Goal: Task Accomplishment & Management: Use online tool/utility

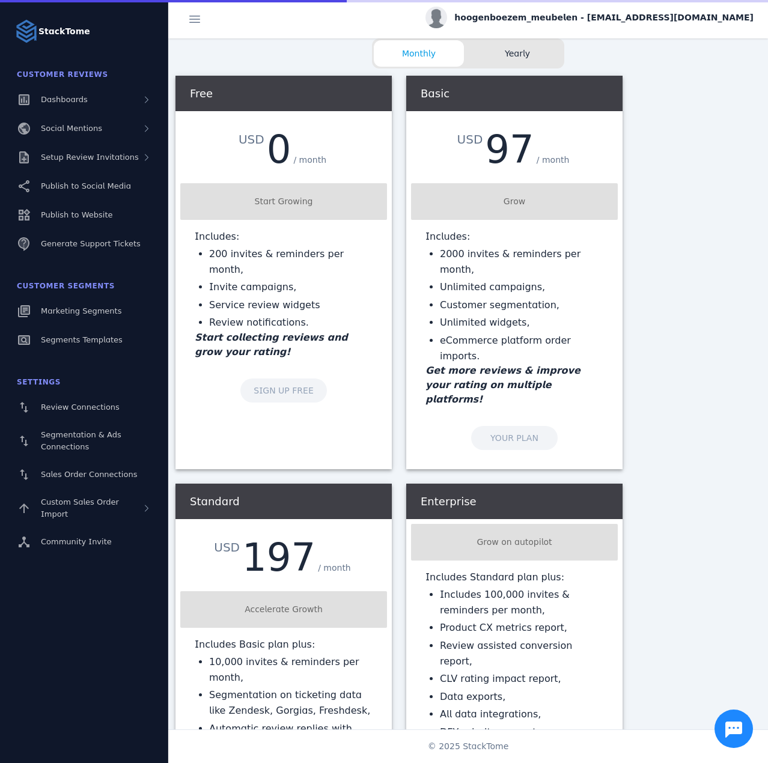
click at [604, 9] on div "hoogenboezem_meubelen - [EMAIL_ADDRESS][DOMAIN_NAME]" at bounding box center [589, 18] width 328 height 22
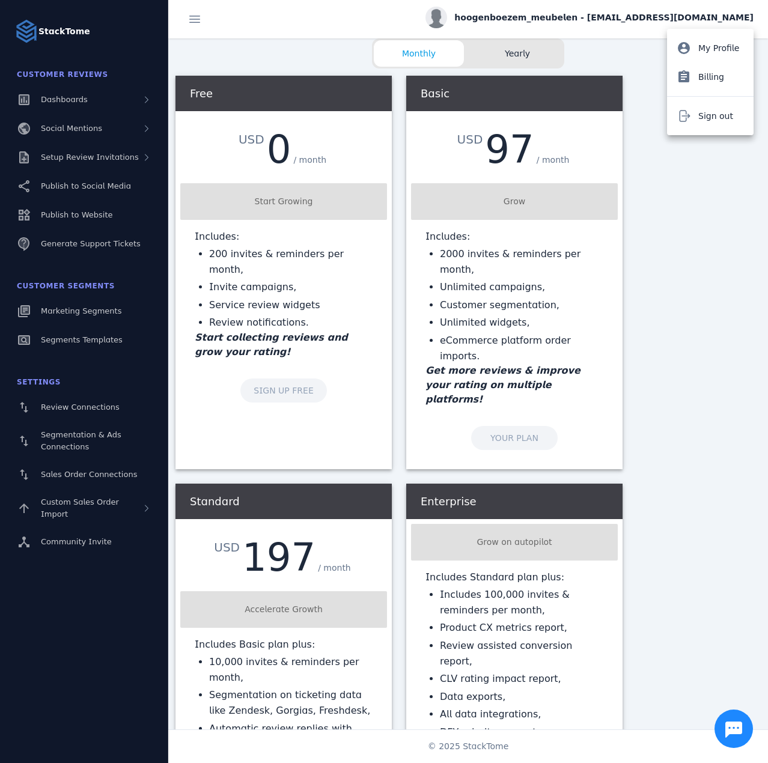
click at [96, 410] on div at bounding box center [384, 381] width 768 height 763
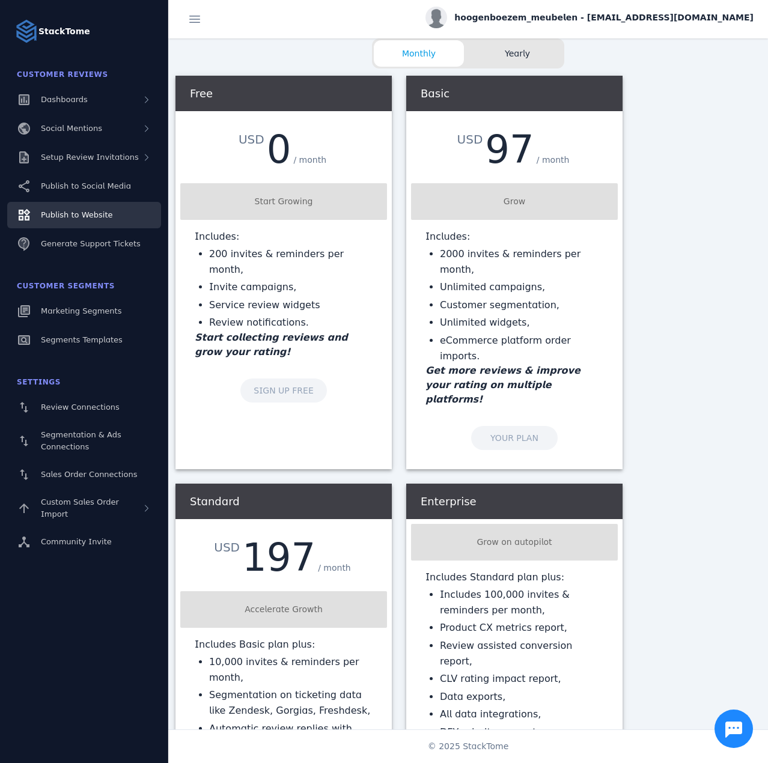
click at [87, 214] on span "Publish to Website" at bounding box center [76, 214] width 71 height 9
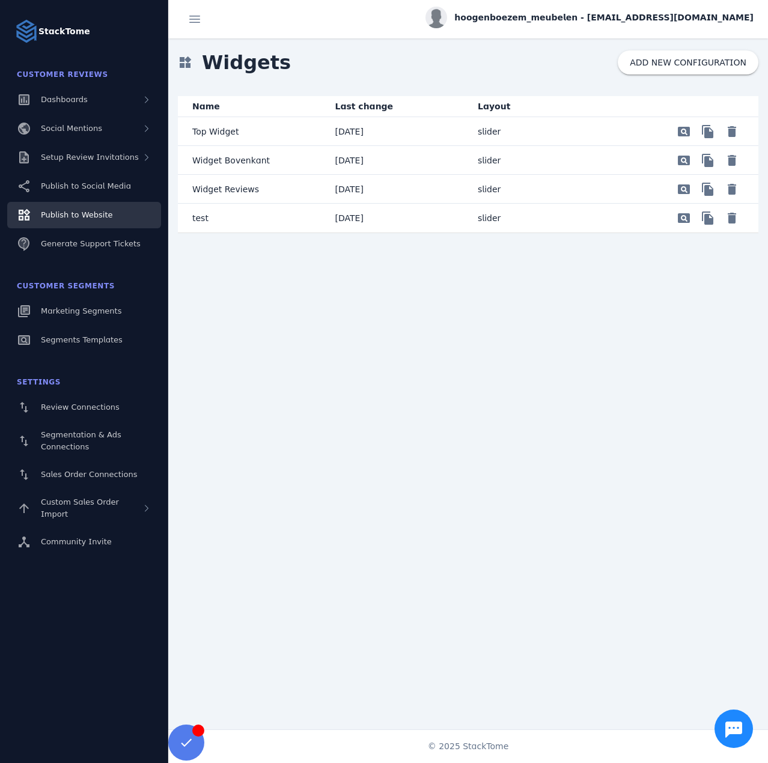
click at [234, 135] on p "Top Widget" at bounding box center [215, 131] width 46 height 14
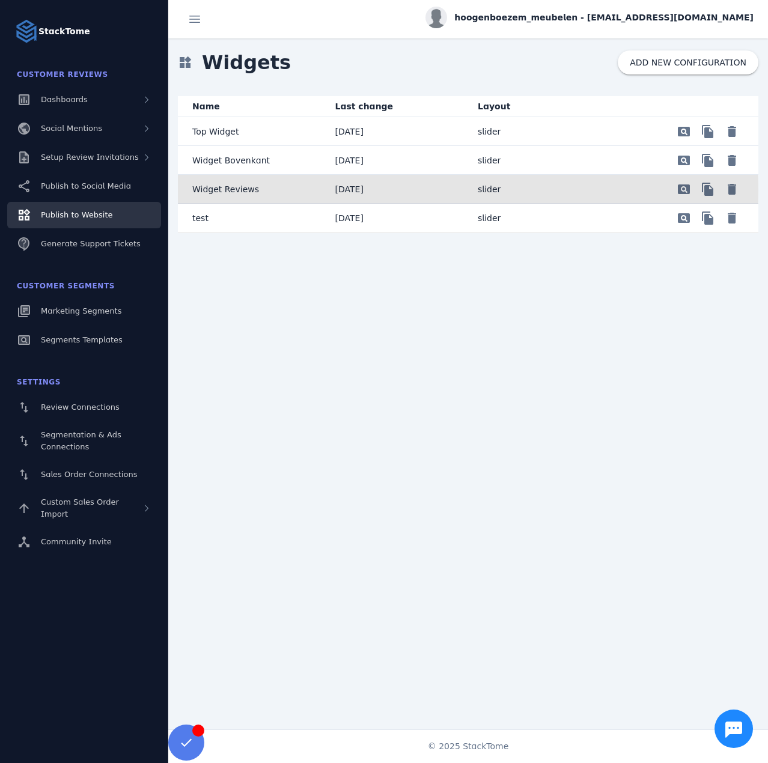
click at [287, 190] on mat-cell "Widget Reviews" at bounding box center [252, 189] width 148 height 29
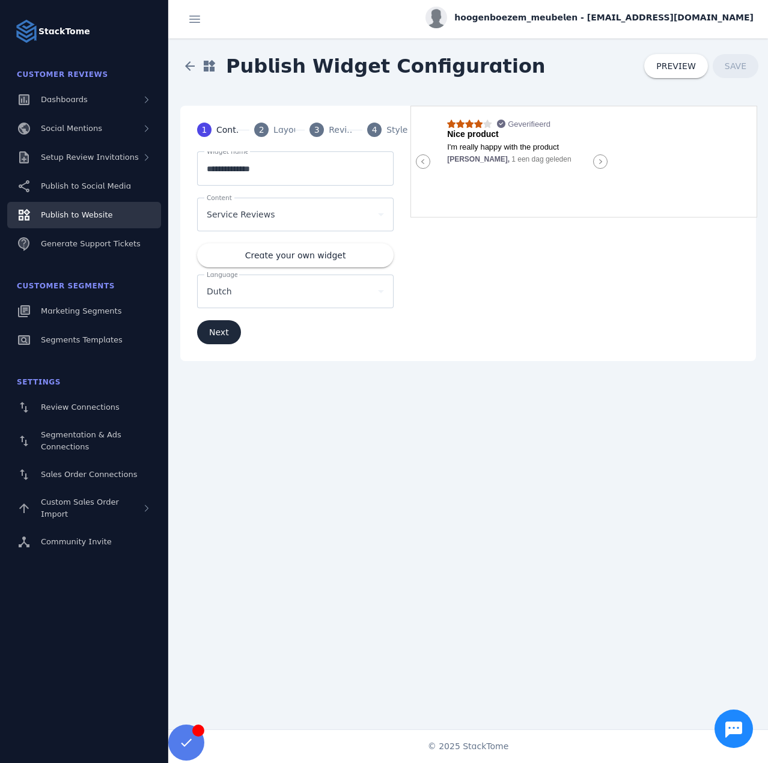
click at [597, 164] on icon at bounding box center [600, 161] width 14 height 14
click at [606, 162] on icon at bounding box center [600, 161] width 14 height 14
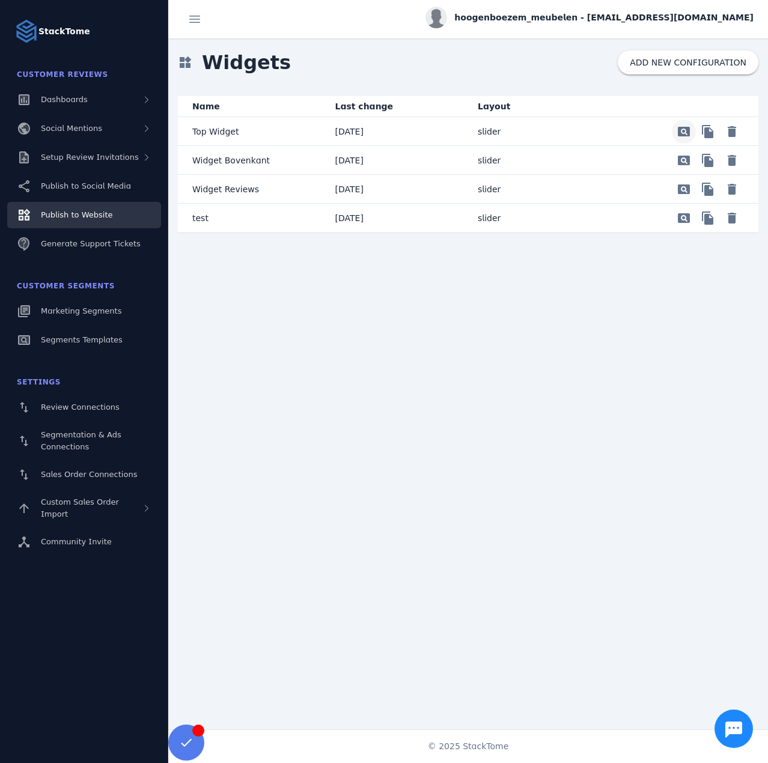
click at [686, 133] on span "Preview" at bounding box center [683, 131] width 29 height 29
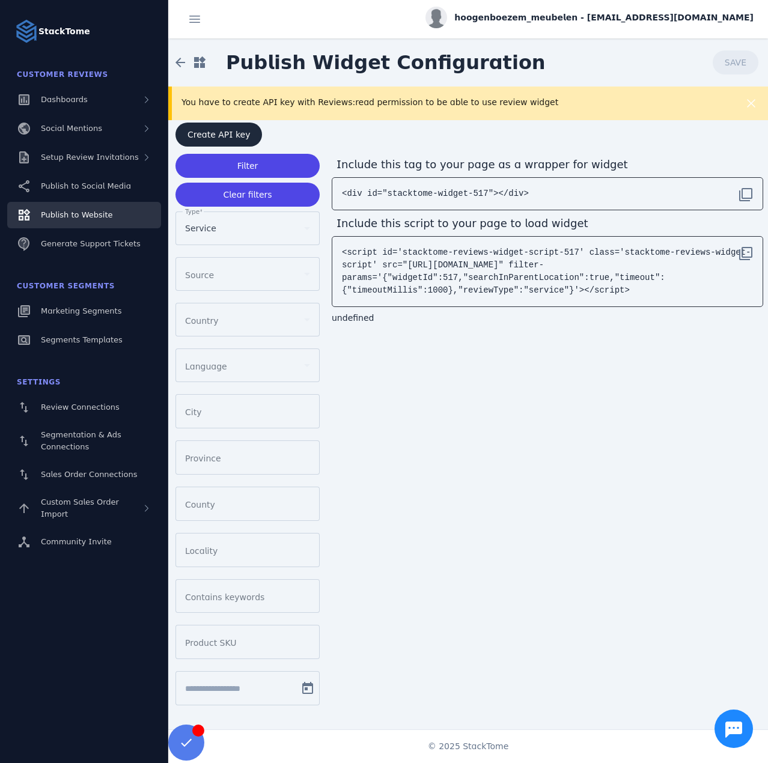
click at [587, 23] on span "hoogenboezem_meubelen - [EMAIL_ADDRESS][DOMAIN_NAME]" at bounding box center [603, 17] width 299 height 13
click at [690, 117] on icon at bounding box center [684, 116] width 14 height 14
